Goal: Transaction & Acquisition: Purchase product/service

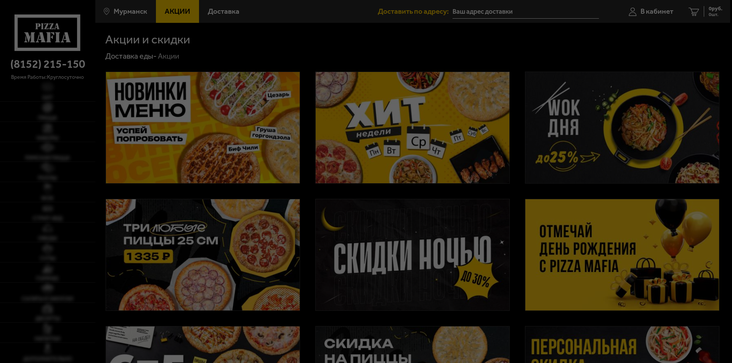
type input "[STREET_ADDRESS]"
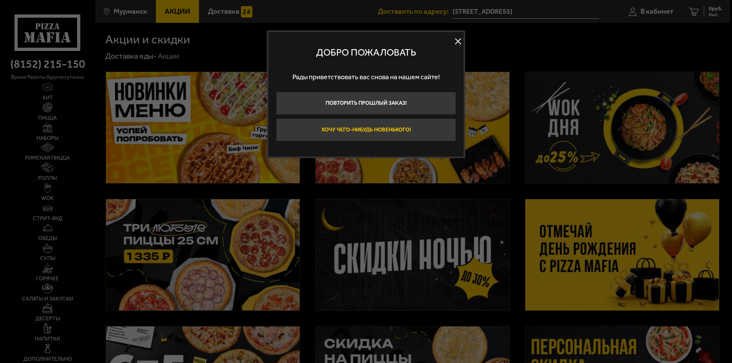
click at [397, 134] on button "Хочу чего-нибудь новенького!" at bounding box center [366, 130] width 180 height 23
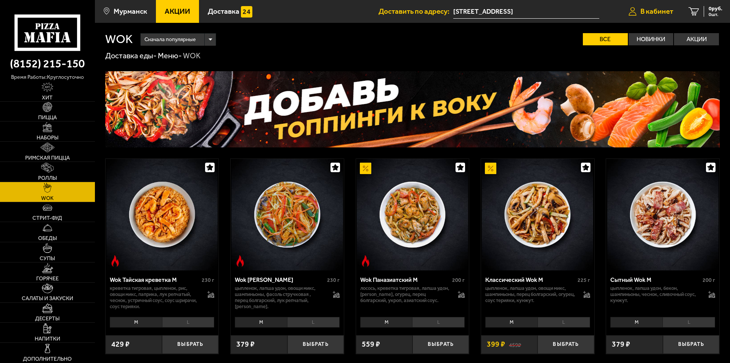
click at [655, 8] on span "В кабинет" at bounding box center [657, 11] width 33 height 7
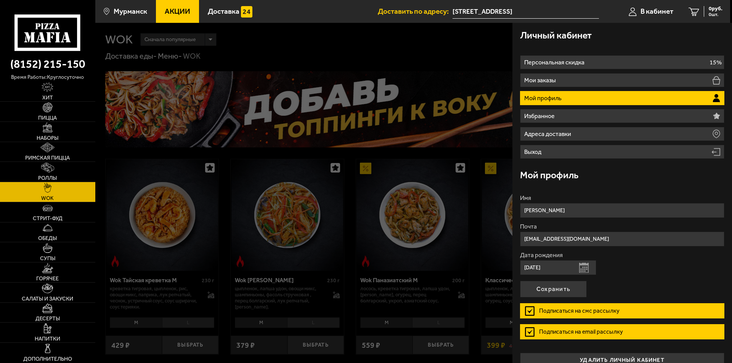
click at [483, 137] on div at bounding box center [461, 204] width 732 height 363
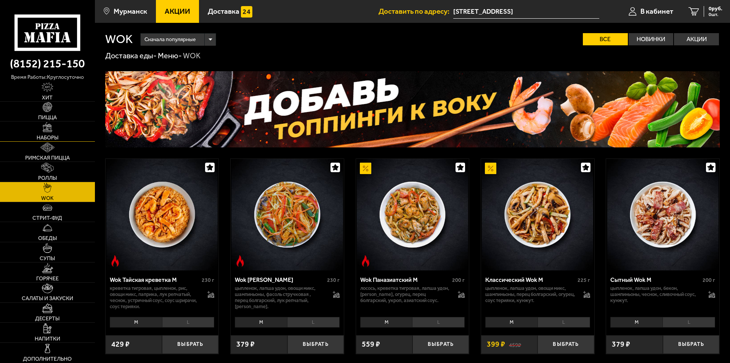
click at [43, 129] on img at bounding box center [48, 127] width 10 height 10
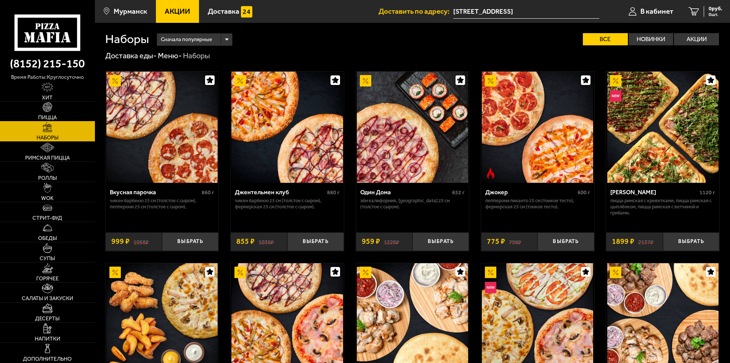
click at [46, 109] on img at bounding box center [48, 107] width 10 height 10
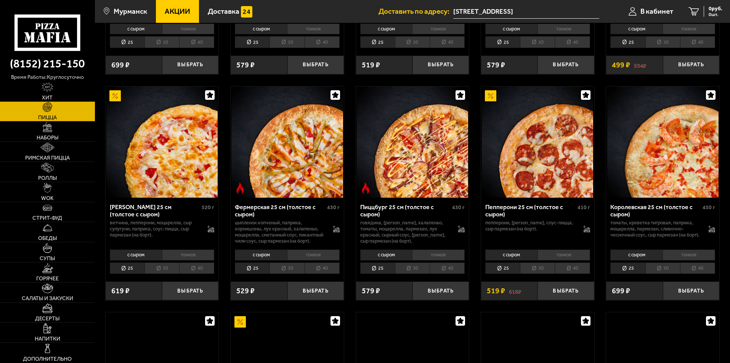
scroll to position [534, 0]
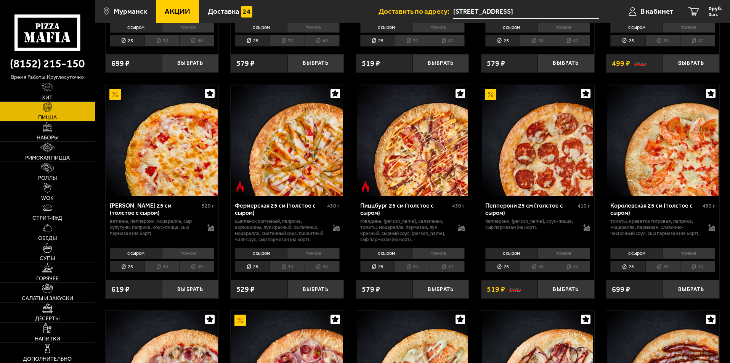
click at [562, 259] on li "тонкое" at bounding box center [564, 253] width 53 height 11
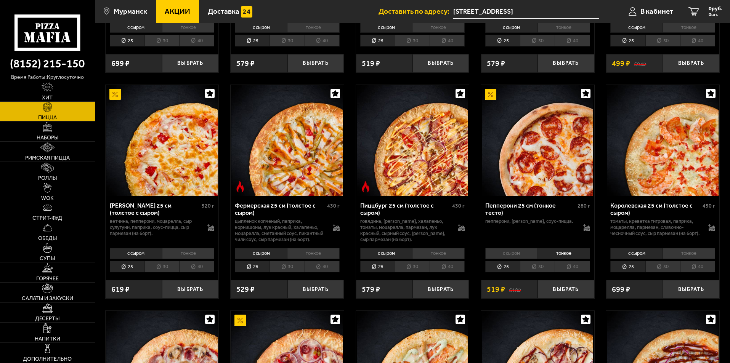
click at [544, 273] on li "30" at bounding box center [537, 267] width 35 height 12
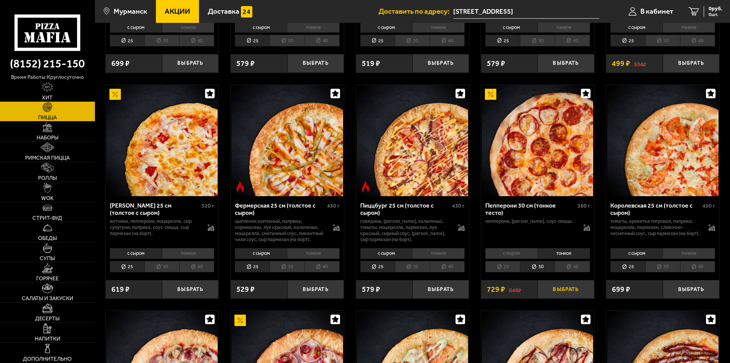
click at [560, 299] on button "Выбрать" at bounding box center [566, 289] width 56 height 19
click at [185, 259] on li "тонкое" at bounding box center [188, 253] width 53 height 11
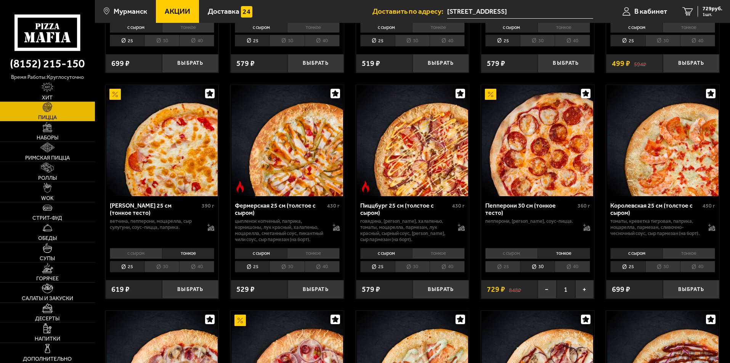
click at [153, 273] on li "30" at bounding box center [162, 267] width 35 height 12
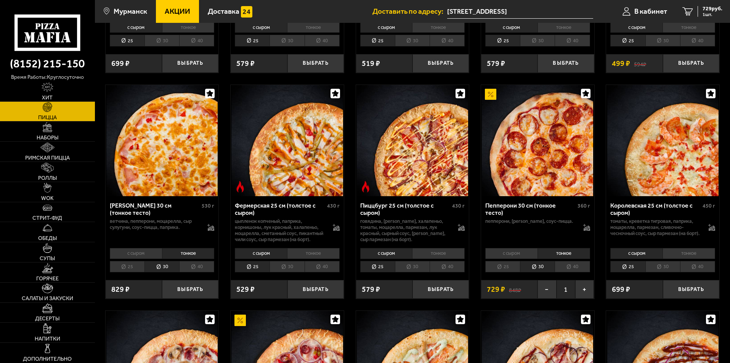
click at [435, 259] on li "тонкое" at bounding box center [438, 253] width 53 height 11
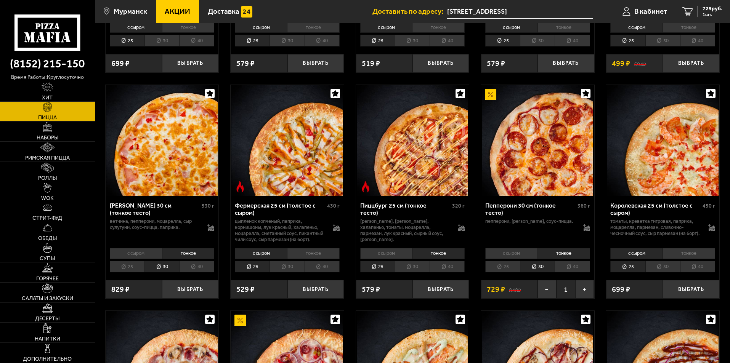
click at [408, 273] on li "30" at bounding box center [412, 267] width 35 height 12
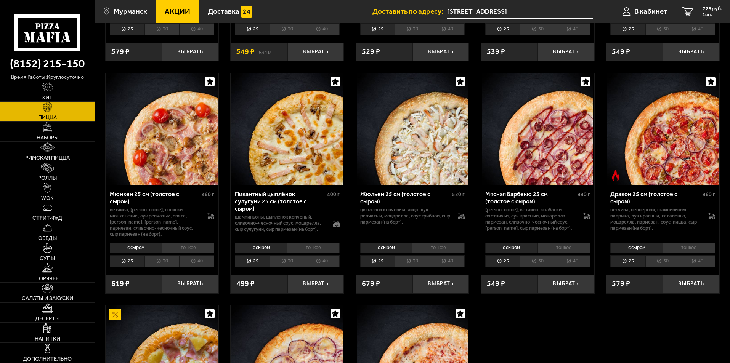
scroll to position [1029, 0]
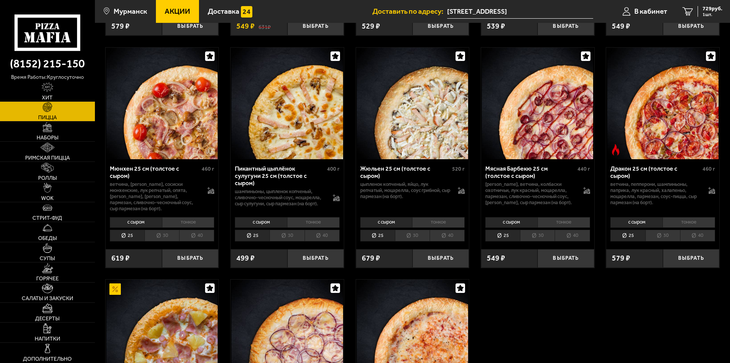
click at [333, 228] on li "тонкое" at bounding box center [313, 222] width 53 height 11
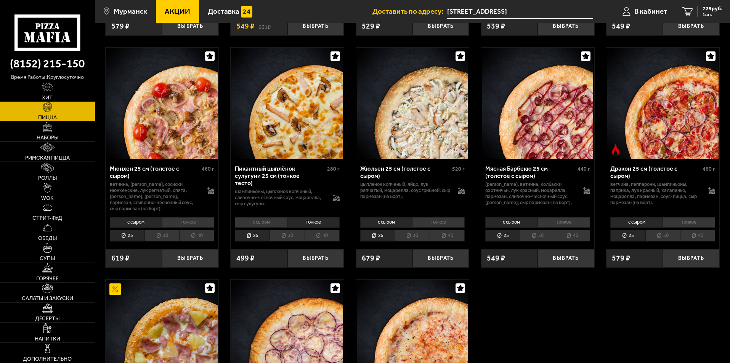
click at [296, 242] on li "30" at bounding box center [287, 236] width 35 height 12
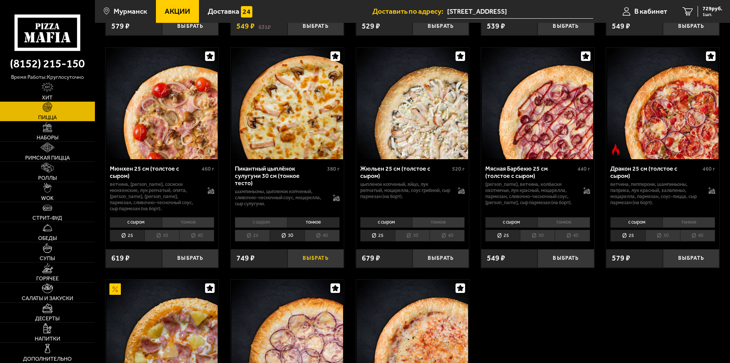
click at [310, 268] on button "Выбрать" at bounding box center [315, 258] width 56 height 19
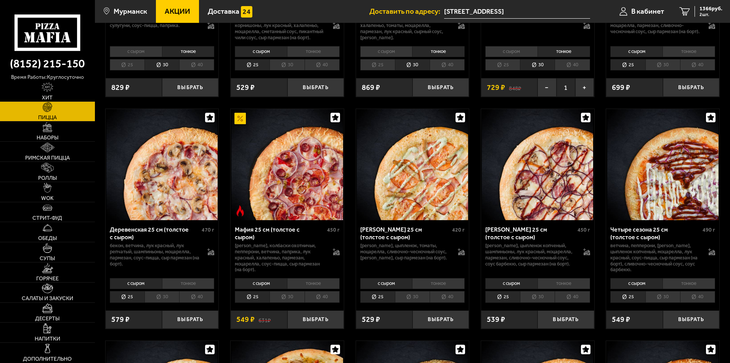
scroll to position [686, 0]
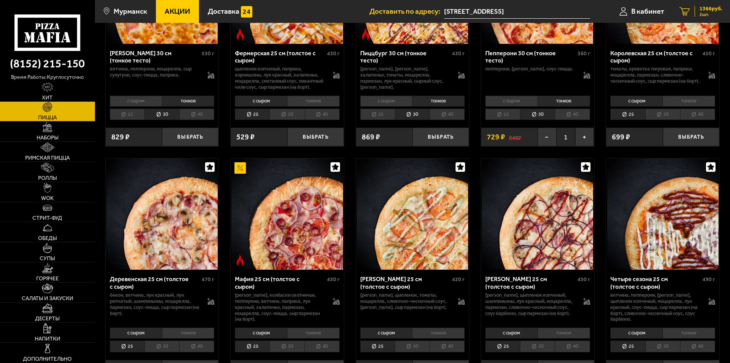
click at [697, 9] on div "1366 руб. 2 шт." at bounding box center [709, 11] width 28 height 11
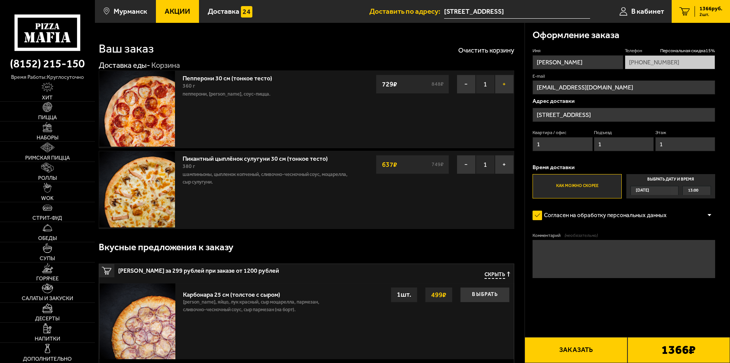
click at [505, 83] on button "+" at bounding box center [504, 84] width 19 height 19
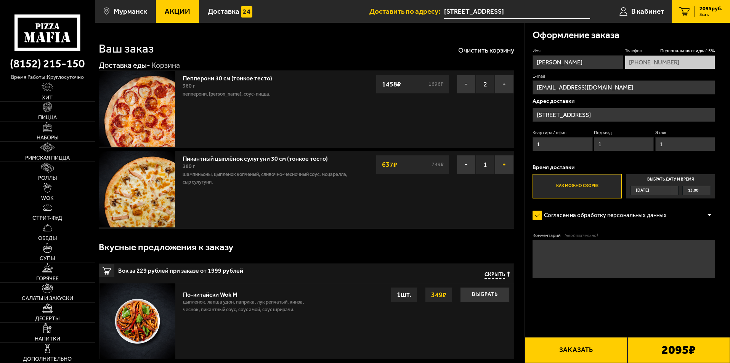
click at [502, 167] on button "+" at bounding box center [504, 164] width 19 height 19
click at [690, 192] on span "13:00" at bounding box center [693, 190] width 10 height 9
click at [0, 0] on input "Выбрать дату и время Сегодня 13:00" at bounding box center [0, 0] width 0 height 0
click at [572, 357] on button "Заказать" at bounding box center [576, 350] width 103 height 26
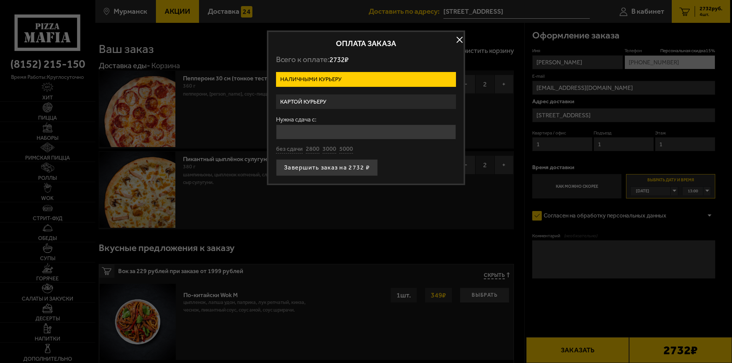
click at [312, 104] on label "Картой курьеру" at bounding box center [366, 102] width 180 height 15
click at [0, 0] on input "Картой курьеру" at bounding box center [0, 0] width 0 height 0
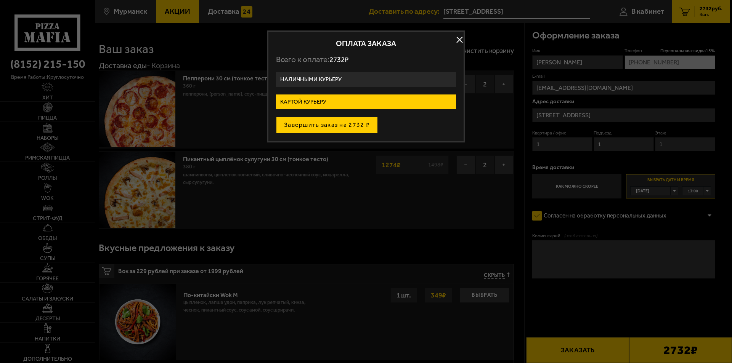
click at [320, 127] on button "Завершить заказ на 2732 ₽" at bounding box center [327, 125] width 102 height 17
